Goal: Find contact information: Find contact information

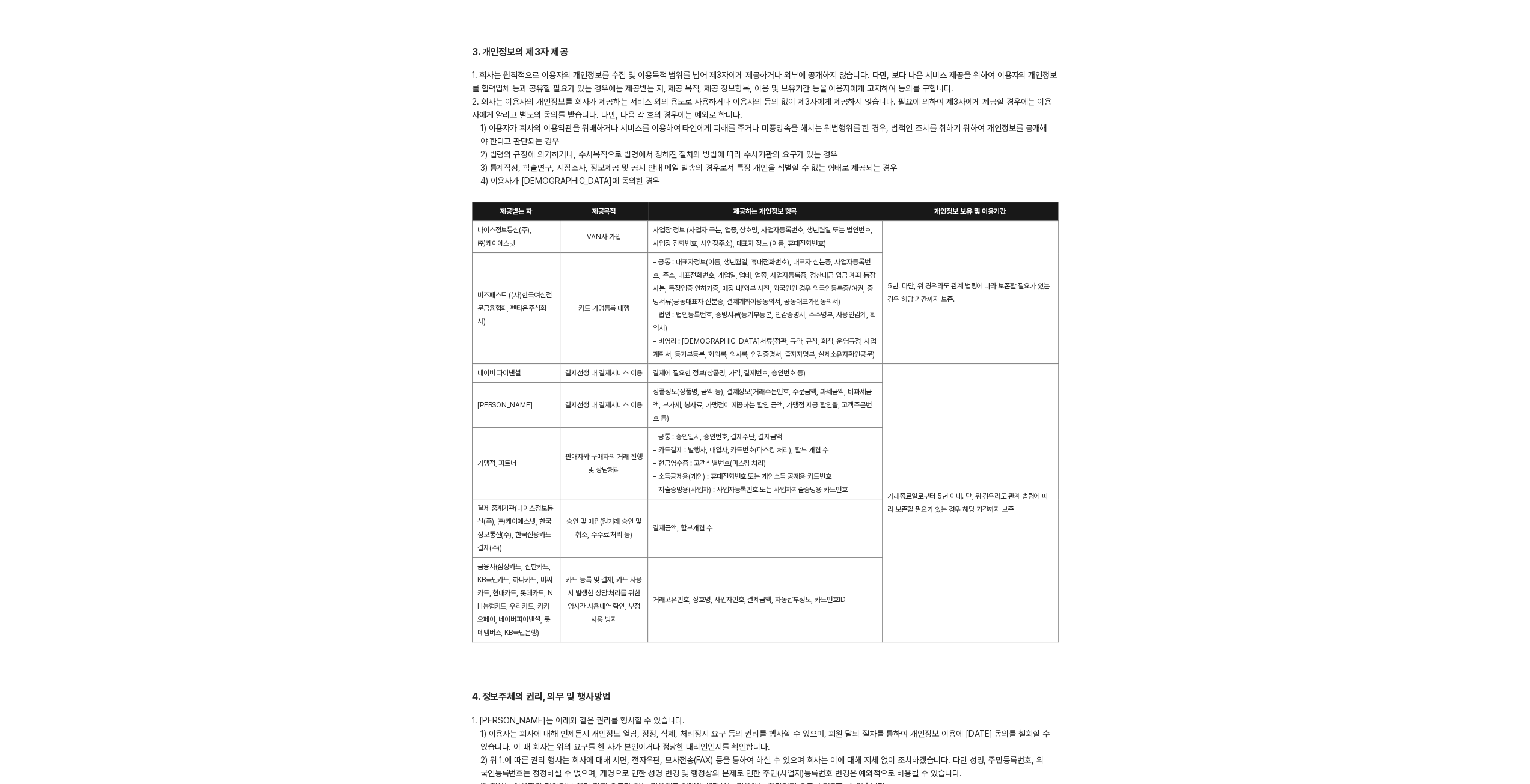
scroll to position [3424, 0]
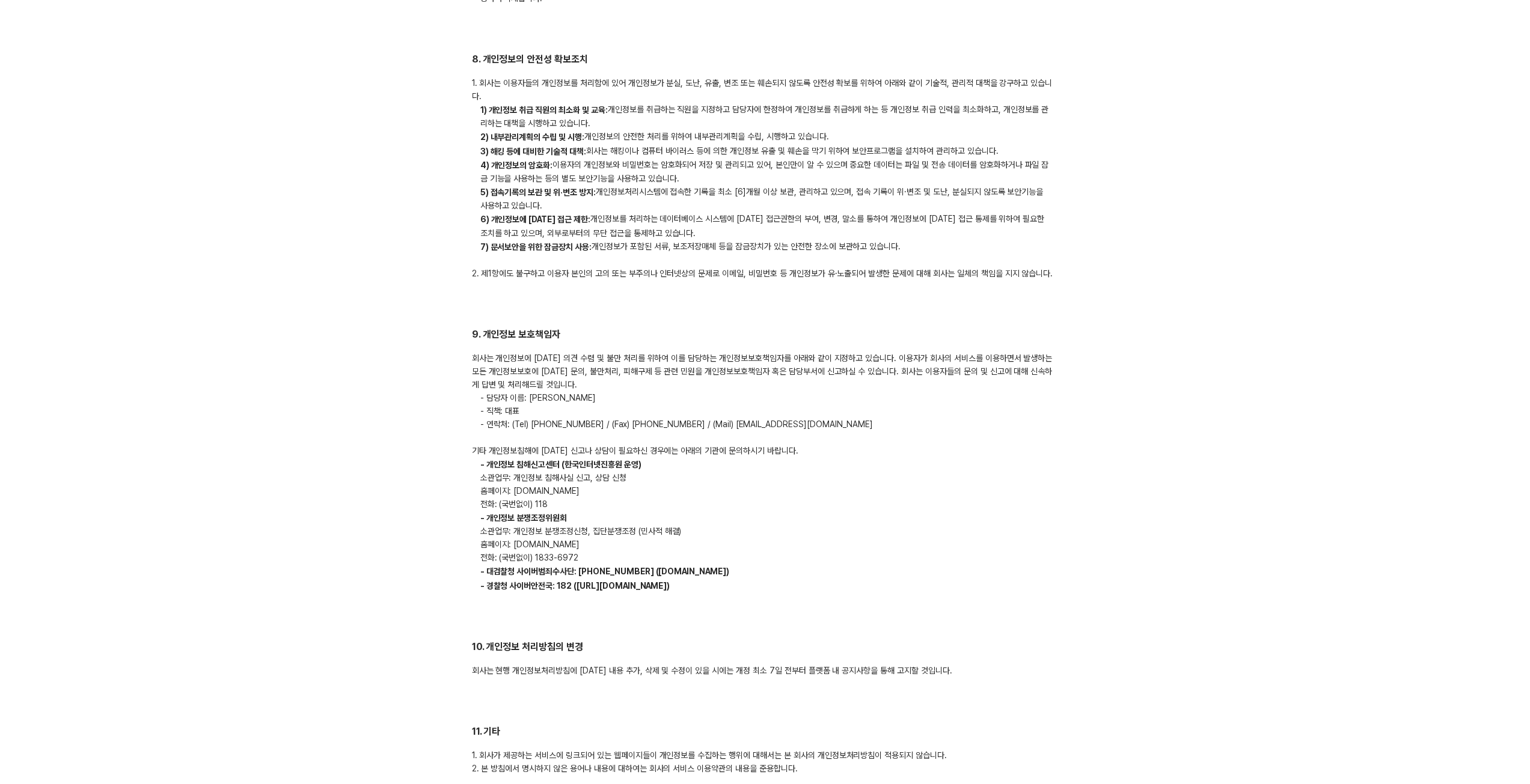
drag, startPoint x: 478, startPoint y: 388, endPoint x: 848, endPoint y: 399, distance: 370.2
click at [848, 399] on div "회사는 개인정보에 [DATE] 의견 수렴 및 불만 처리를 위하여 이를 담당하는 개인정보보호책임자를 아래와 같이 지정하고 있습니다. 이용자가 회…" at bounding box center [765, 472] width 587 height 241
click at [857, 400] on div "회사는 개인정보에 [DATE] 의견 수렴 및 불만 처리를 위하여 이를 담당하는 개인정보보호책임자를 아래와 같이 지정하고 있습니다. 이용자가 회…" at bounding box center [765, 472] width 587 height 241
drag, startPoint x: 475, startPoint y: 367, endPoint x: 905, endPoint y: 401, distance: 431.3
click at [912, 401] on div "회사는 개인정보에 [DATE] 의견 수렴 및 불만 처리를 위하여 이를 담당하는 개인정보보호책임자를 아래와 같이 지정하고 있습니다. 이용자가 회…" at bounding box center [765, 472] width 587 height 241
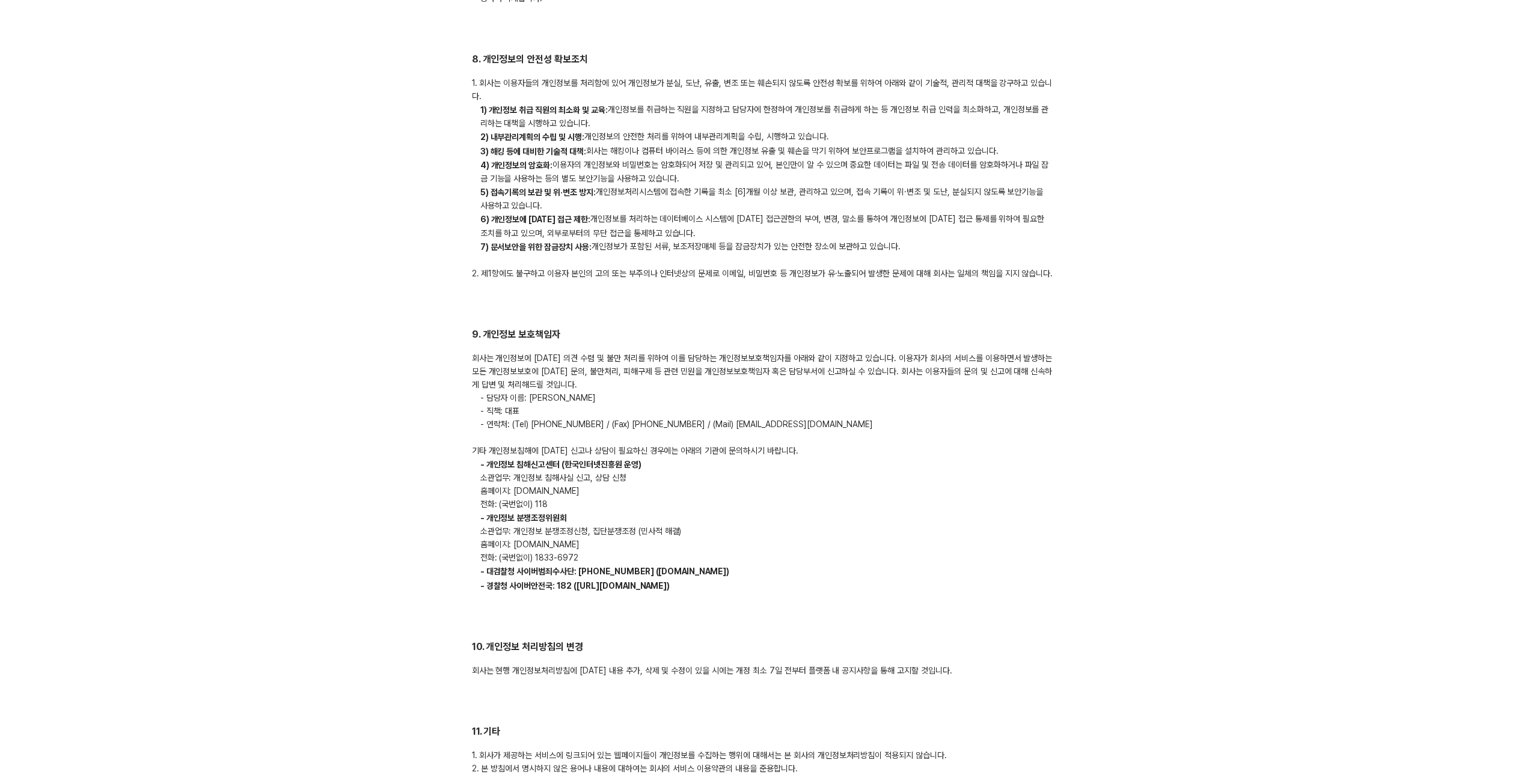
click at [839, 415] on div "회사는 개인정보에 [DATE] 의견 수렴 및 불만 처리를 위하여 이를 담당하는 개인정보보호책임자를 아래와 같이 지정하고 있습니다. 이용자가 회…" at bounding box center [765, 472] width 587 height 241
drag, startPoint x: 712, startPoint y: 392, endPoint x: 824, endPoint y: 390, distance: 112.0
click at [824, 417] on p "- 연락처: (Tel) [PHONE_NUMBER] / (Fax) [PHONE_NUMBER] / (Mail) [EMAIL_ADDRESS][DOM…" at bounding box center [765, 424] width 587 height 13
click at [831, 417] on p "- 연락처: (Tel) [PHONE_NUMBER] / (Fax) [PHONE_NUMBER] / (Mail) [EMAIL_ADDRESS][DOM…" at bounding box center [765, 424] width 587 height 13
drag, startPoint x: 535, startPoint y: 394, endPoint x: 805, endPoint y: 390, distance: 270.0
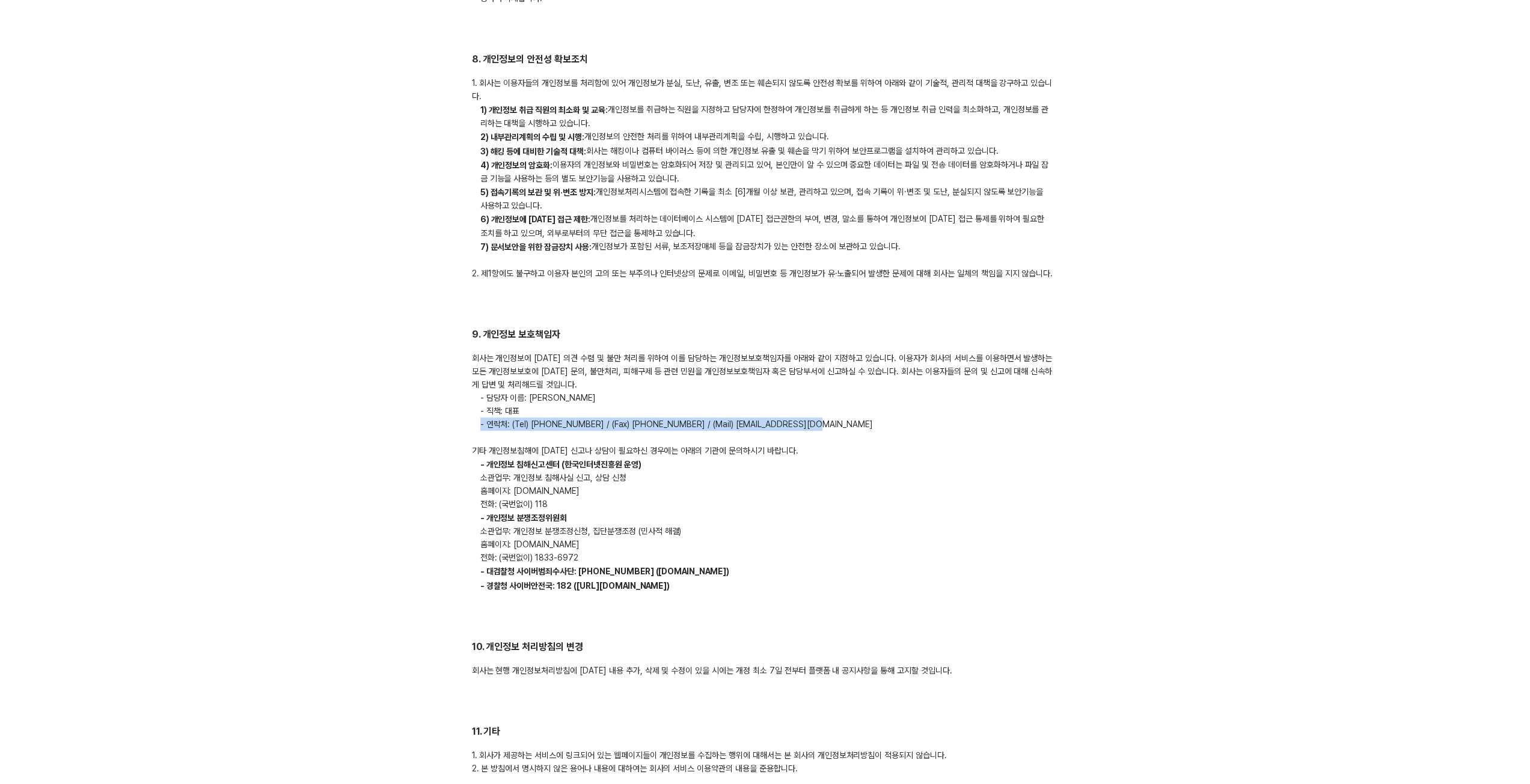
copy p "- 연락처: (Tel) [PHONE_NUMBER] / (Fax) [PHONE_NUMBER] / (Mail) [EMAIL_ADDRESS][DOM…"
click at [531, 484] on p "홈페이지: [DOMAIN_NAME]" at bounding box center [765, 490] width 587 height 13
click at [678, 484] on p "홈페이지: [DOMAIN_NAME]" at bounding box center [765, 490] width 587 height 13
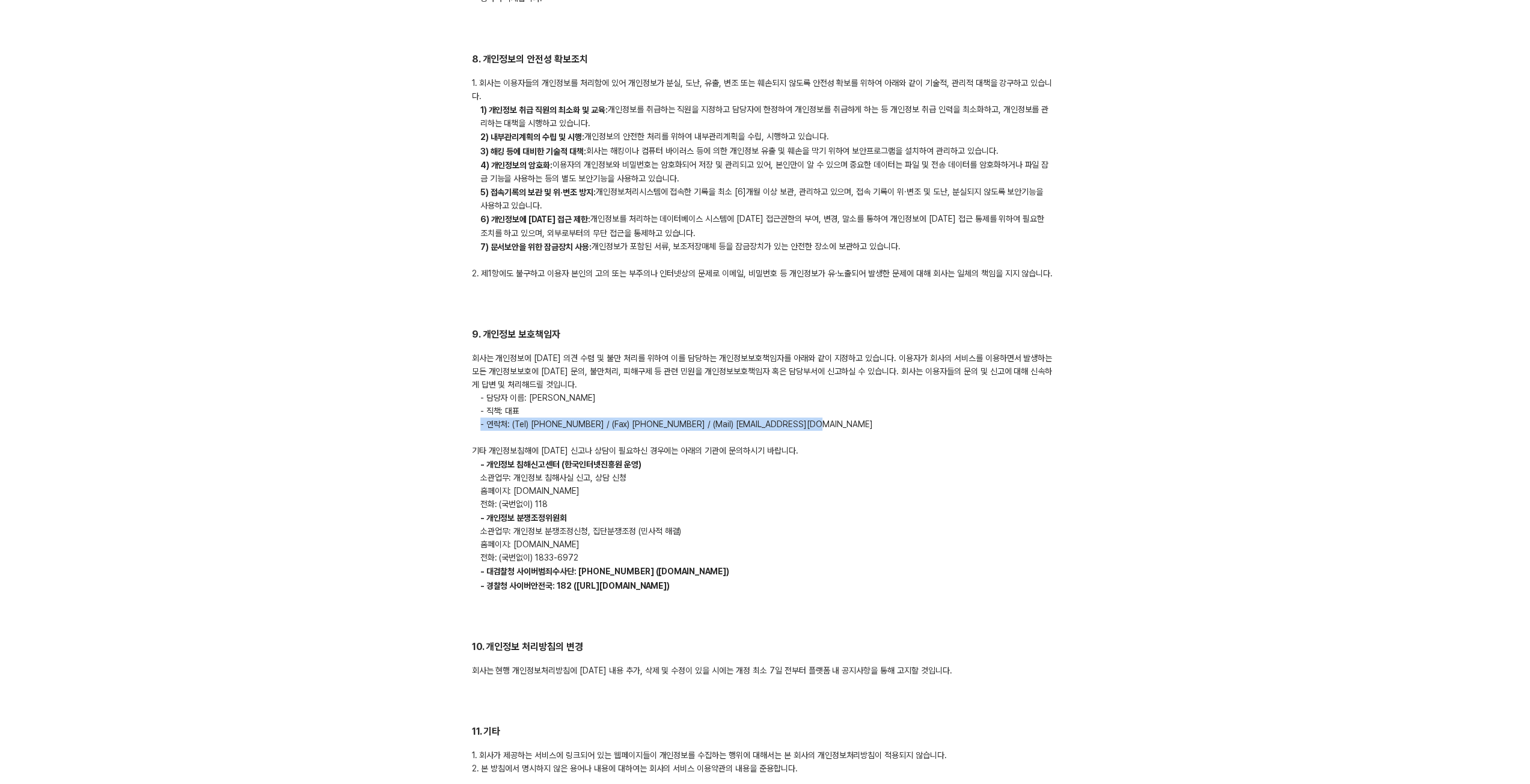
drag, startPoint x: 476, startPoint y: 391, endPoint x: 843, endPoint y: 390, distance: 367.0
click at [843, 417] on p "- 연락처: (Tel) [PHONE_NUMBER] / (Fax) [PHONE_NUMBER] / (Mail) [EMAIL_ADDRESS][DOM…" at bounding box center [765, 424] width 587 height 13
copy p "- 연락처: (Tel) [PHONE_NUMBER] / (Fax) [PHONE_NUMBER] / (Mail) [EMAIL_ADDRESS][DOM…"
click at [525, 484] on p "홈페이지: [DOMAIN_NAME]" at bounding box center [765, 490] width 587 height 13
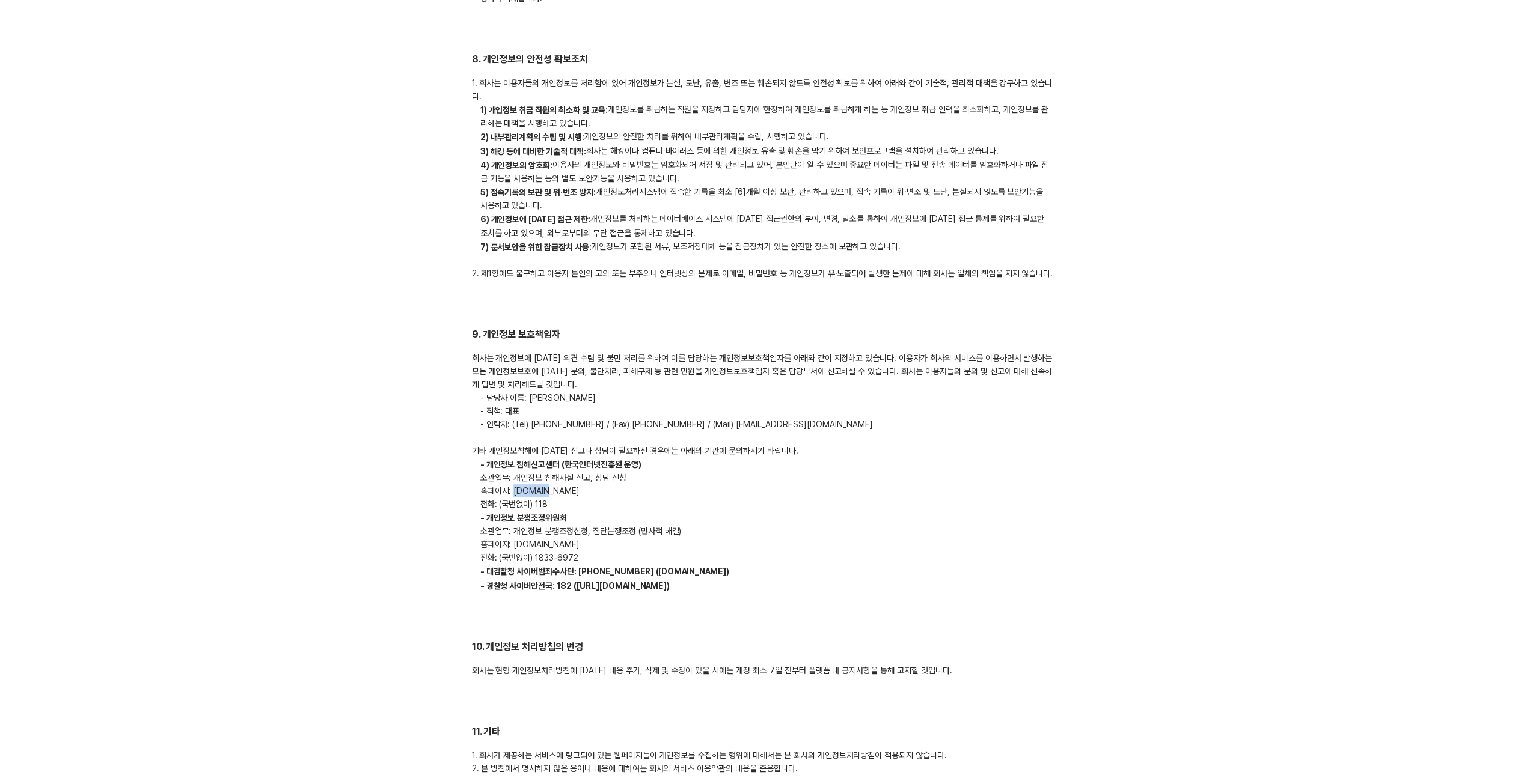
copy p "privacy"
